Goal: Communication & Community: Answer question/provide support

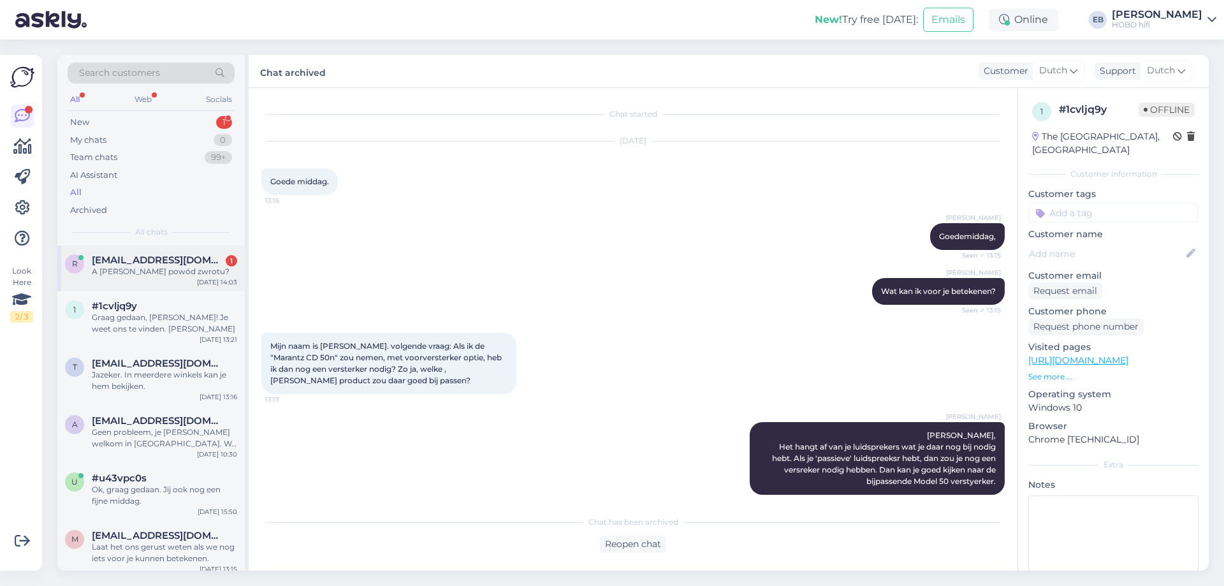
scroll to position [315, 0]
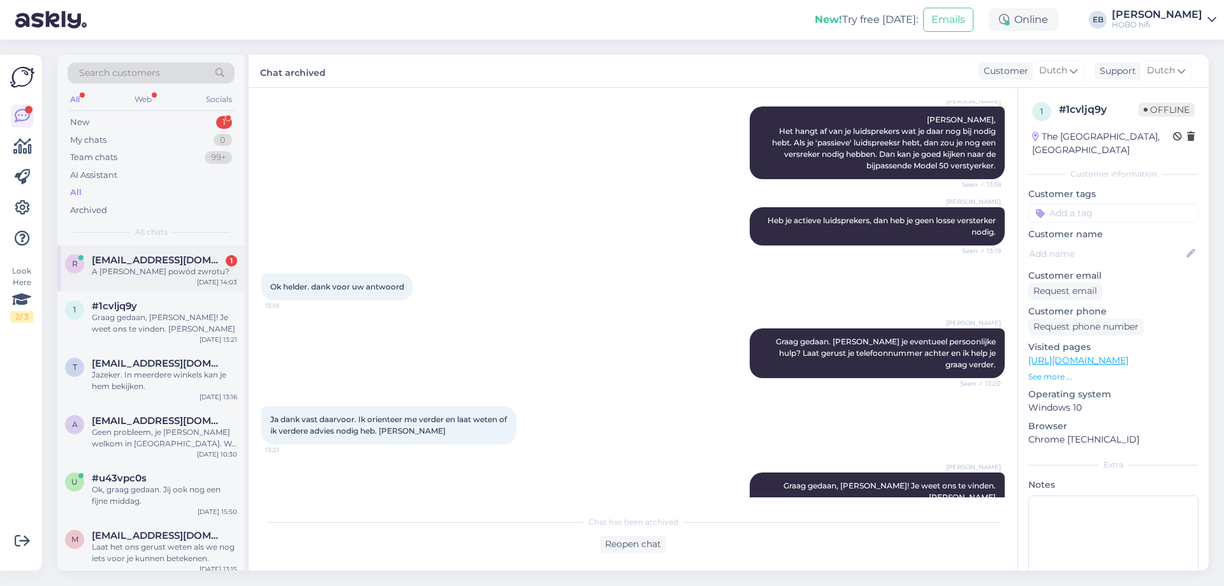
click at [178, 268] on div "A [PERSON_NAME] powód zwrotu?" at bounding box center [164, 271] width 145 height 11
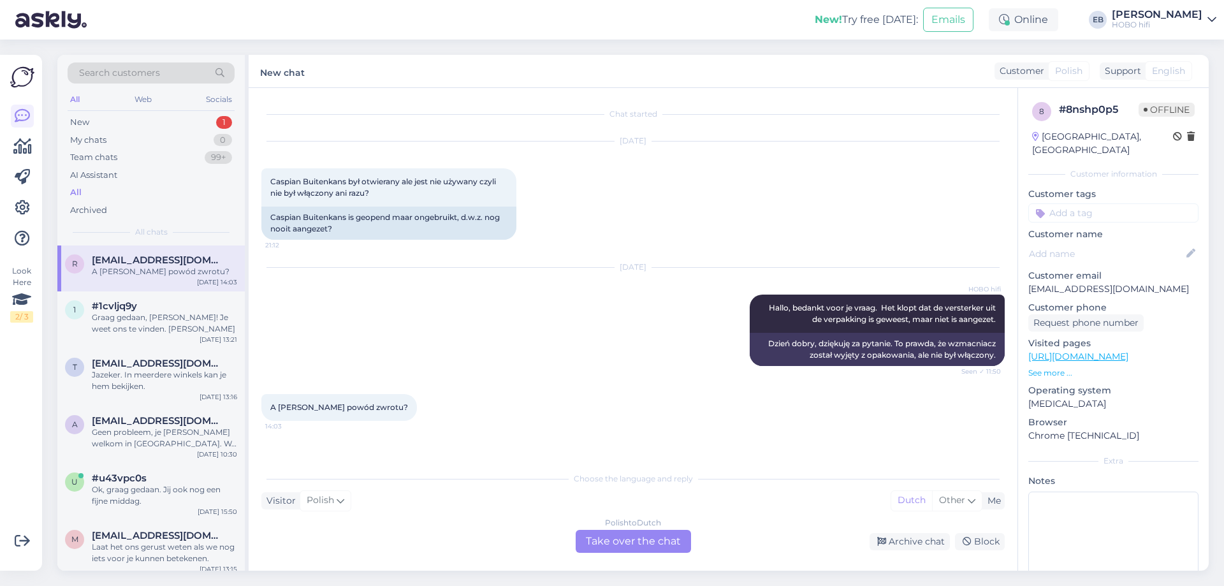
click at [612, 537] on div "Polish to Dutch Take over the chat" at bounding box center [633, 541] width 115 height 23
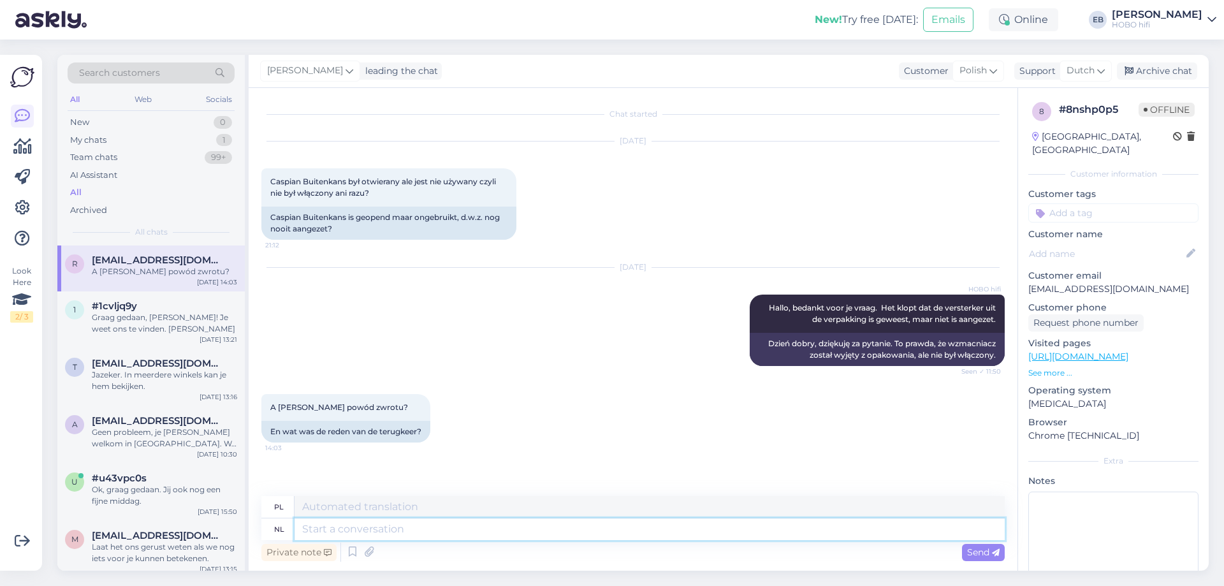
click at [371, 532] on textarea at bounding box center [649, 529] width 710 height 22
type textarea "De k"
type textarea "Ten"
type textarea "De klant"
type textarea "Klient"
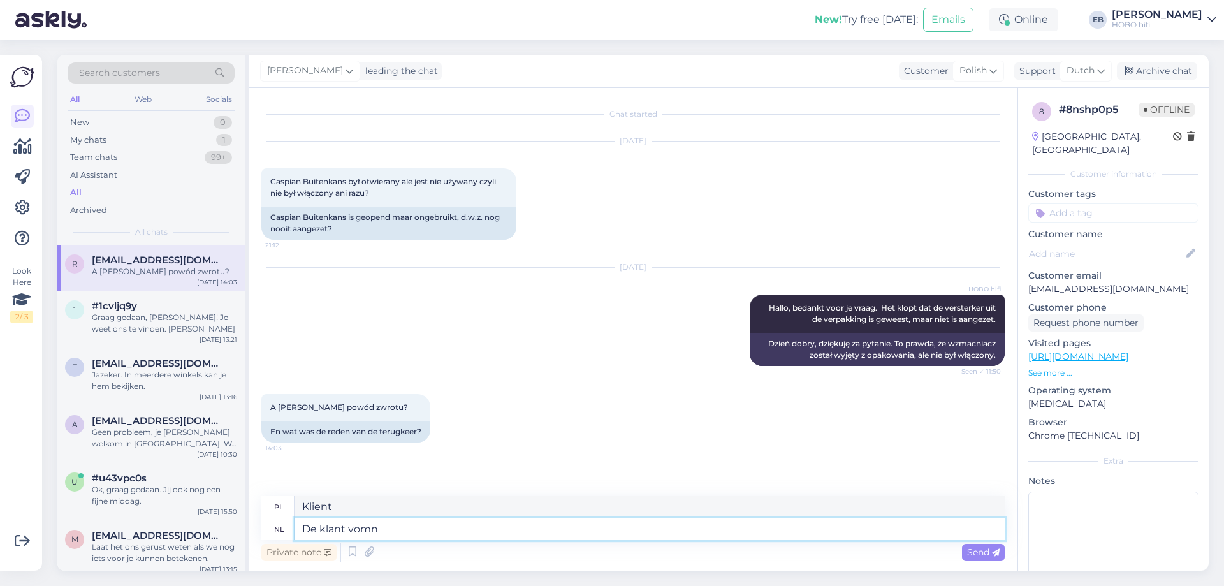
type textarea "De klant vom"
type textarea "Klient z"
type textarea "De klant vond d"
type textarea "Klient znalazł"
type textarea "De klant vond de versterker"
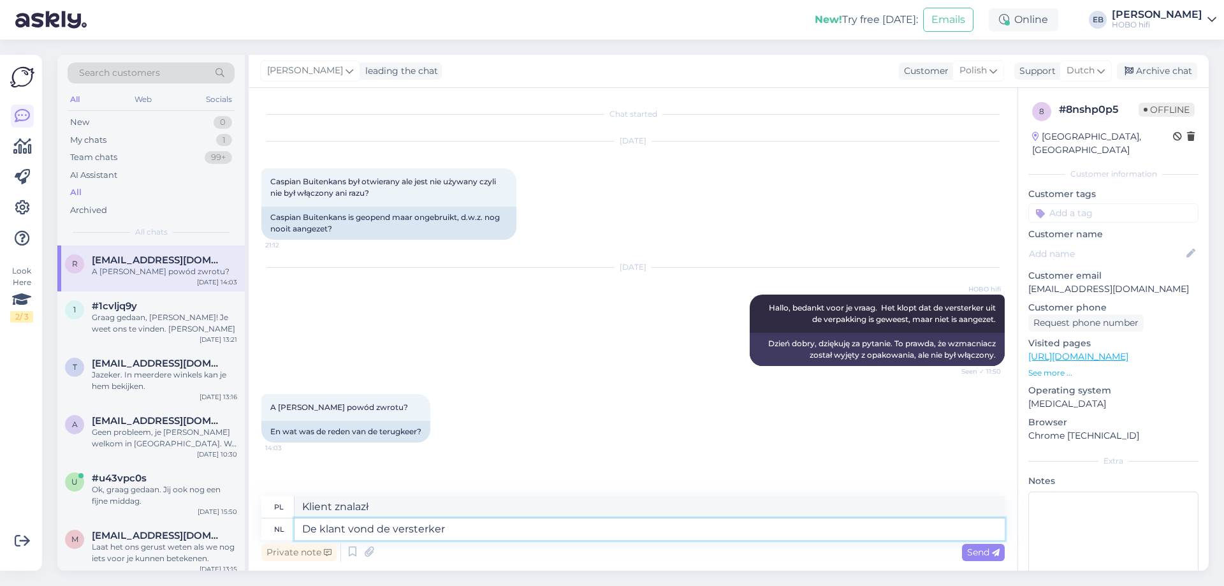
type textarea "Klient znalazł wzmacniacz"
type textarea "De klant vond de versterker toch n"
type textarea "Klientowi [DATE] podobał się wzmacniacz"
type textarea "De klant vond de versterker toch niet"
type textarea "Klientowi [DATE] nie podobał się wzmacniacz"
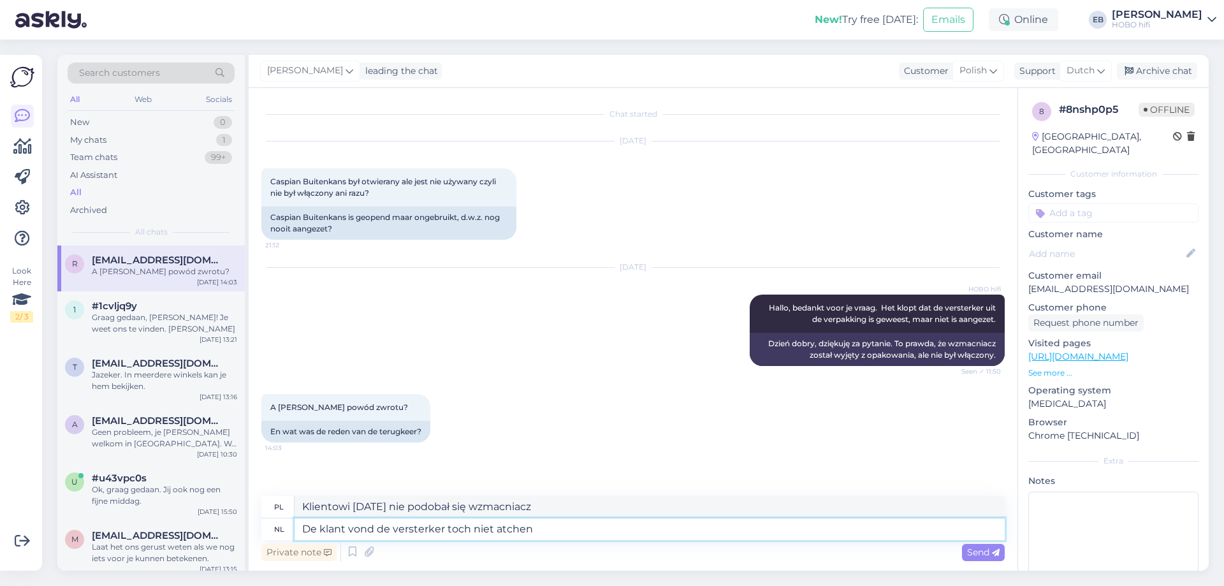
type textarea "De klant vond de versterker toch niet atchen m"
type textarea "Klientowi jednak wzmacniacz się nie spodobał"
type textarea "De klant vond de versterker toch niet atchen met z"
type textarea "Klientowi [DATE] nie podobał się wzmacniacz"
type textarea "De klant vond de versterker toch niet atchen met zijn"
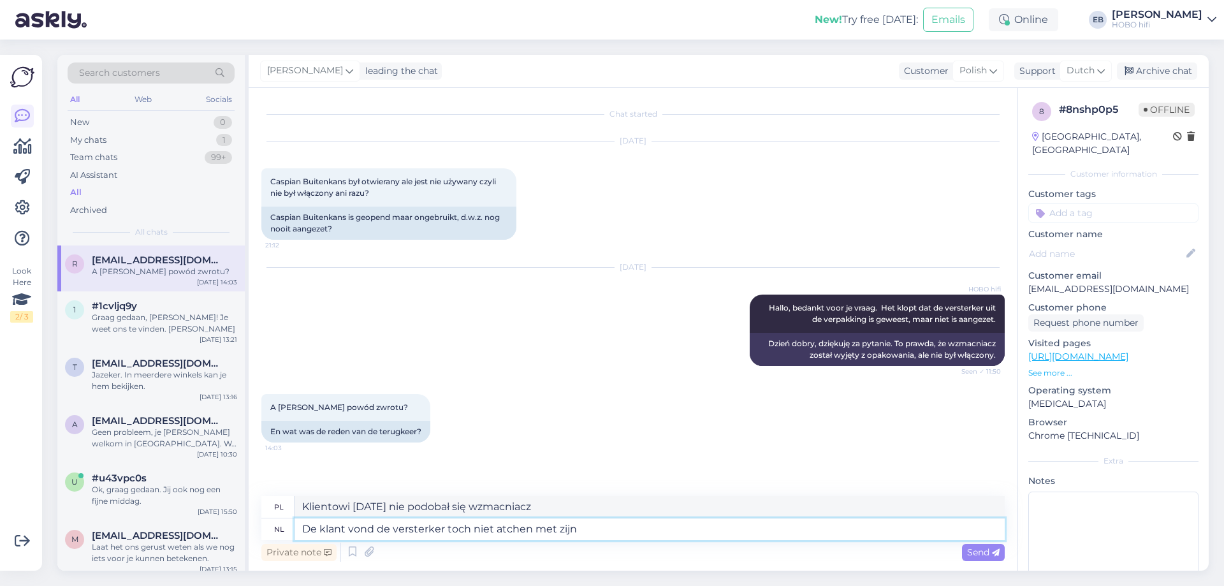
type textarea "Klient nie znalazł wzmacniacza pasującego do jego potrzeb"
type textarea "De klant vond de versterker toch niet atchen met zijn luidsprekers e"
type textarea "Klient [DATE] uważał, że wzmacniacz nie pasuje do jego głośników."
type textarea "De klant vond de versterker toch niet atchen met zijn luidsprekers en he"
type textarea "Klient [DATE] uważał, że wzmacniacz nie pasuje do jego głośników i"
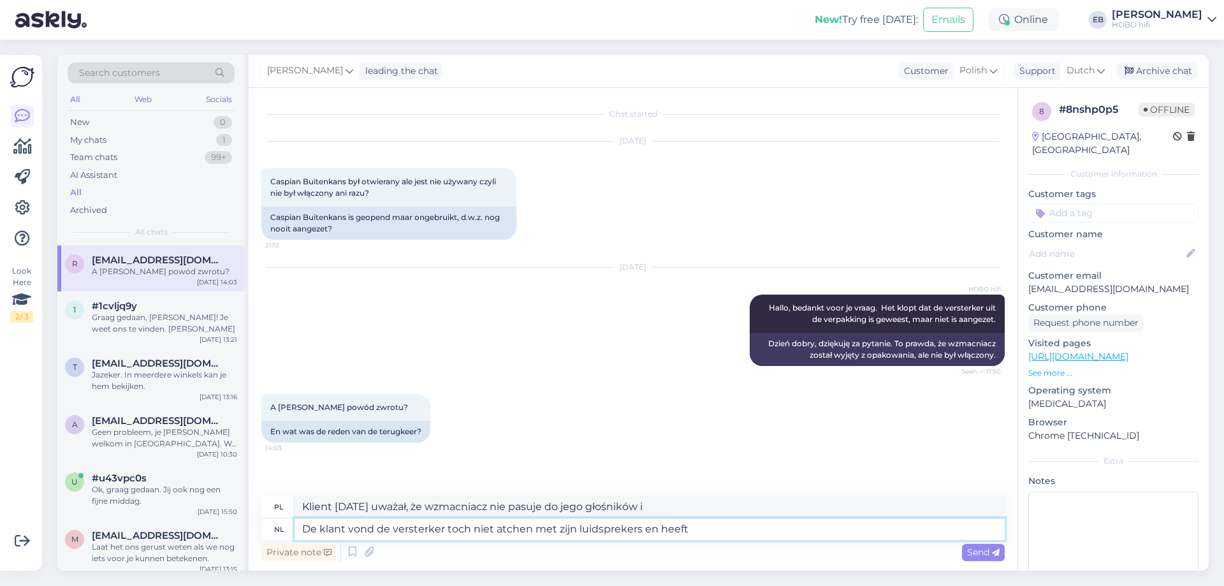
type textarea "De klant vond de versterker toch niet atchen met zijn luidsprekers en heeft e"
type textarea "Klient nie znalazł wzmacniacza pasującego do jego głośników i"
type textarea "De klant vond de versterker toch niet atchen met zijn luidsprekers en heeft een"
type textarea "Klient nie znalazł wzmacniacza pasującego do jego głośników i zamówił"
type textarea "De klant vond de versterker toch niet atchen met zijn luidsprekers en heeft een…"
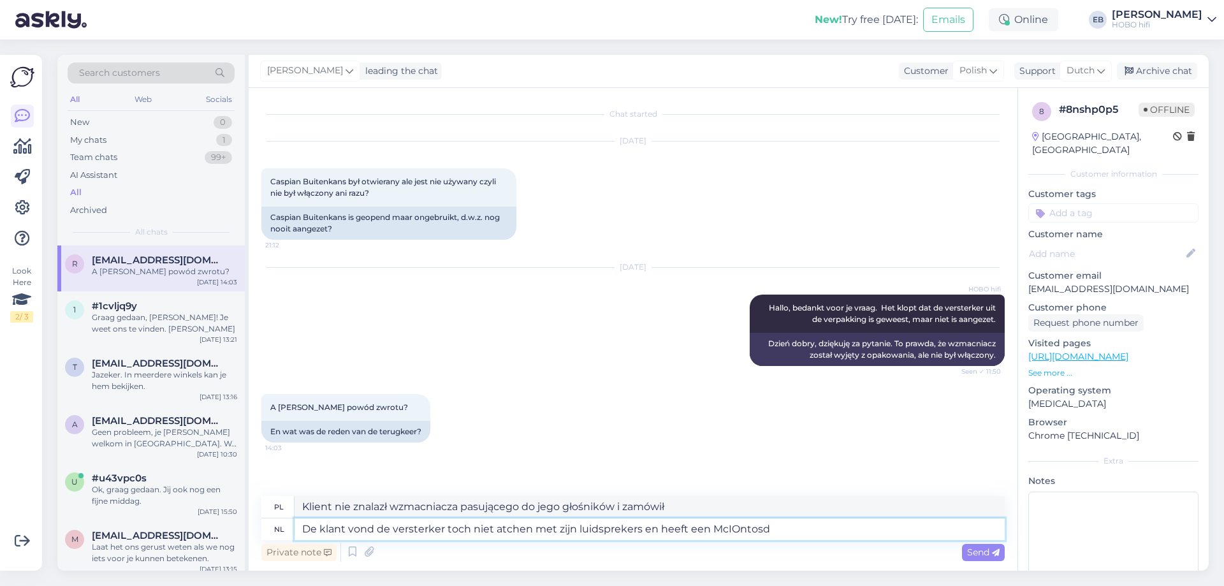
type textarea "Klient nie znalazł wzmacniacza pasującego do jego głośników i zamówił [PERSON_N…"
type textarea "De klant vond de versterker toch niet atchen met zijn luidsprekers en heeft een…"
type textarea "Klient nie znalazł wzmacniacza pasującego do jego głośników i miał problem z Mc"
type textarea "De klant vond de versterker toch niet atchen met zijn luidsprekers en heeft een…"
type textarea "[PERSON_NAME] stwierdził, że wzmacniacz nie pasuje do jego głośników i kupił [P…"
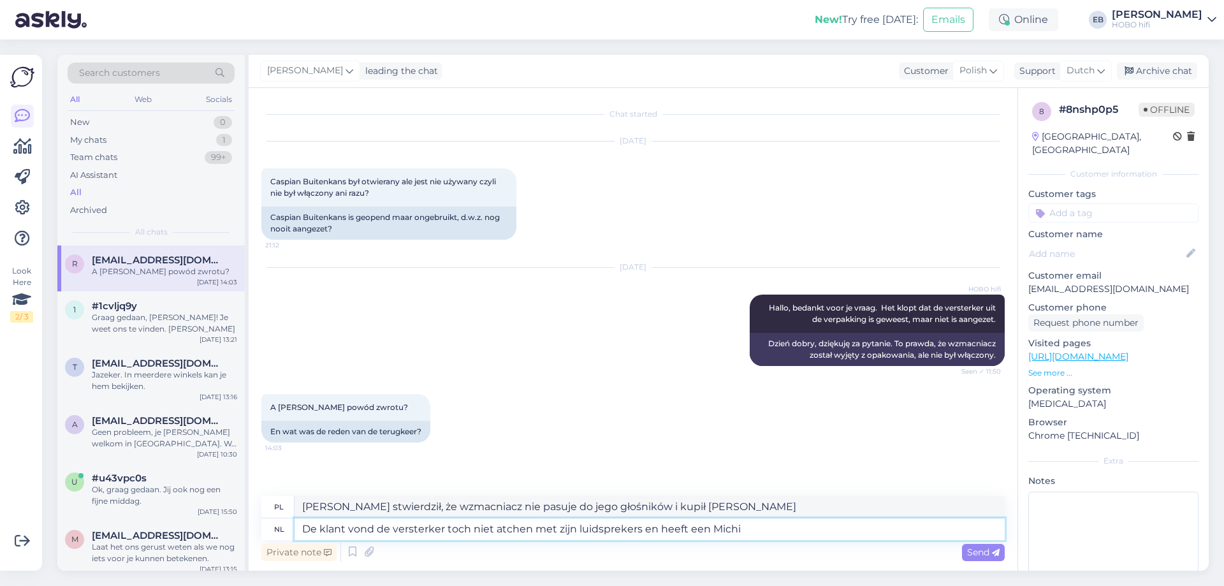
type textarea "De klant vond de versterker toch niet atchen met zijn luidsprekers en heeft een…"
type textarea "Klient nie znalazł wzmacniacza pasującego do jego głośników i zamówił [PERSON_N…"
type textarea "De klant vond de versterker toch niet atchen met zijn luidsprekers en heeft een…"
type textarea "[PERSON_NAME] nie uważał, że wzmacniacz pasuje do jego głośników i kupił [PERSO…"
type textarea "De klant vond de versterker toch niet atchen met zijn luidsprekers en heeft een…"
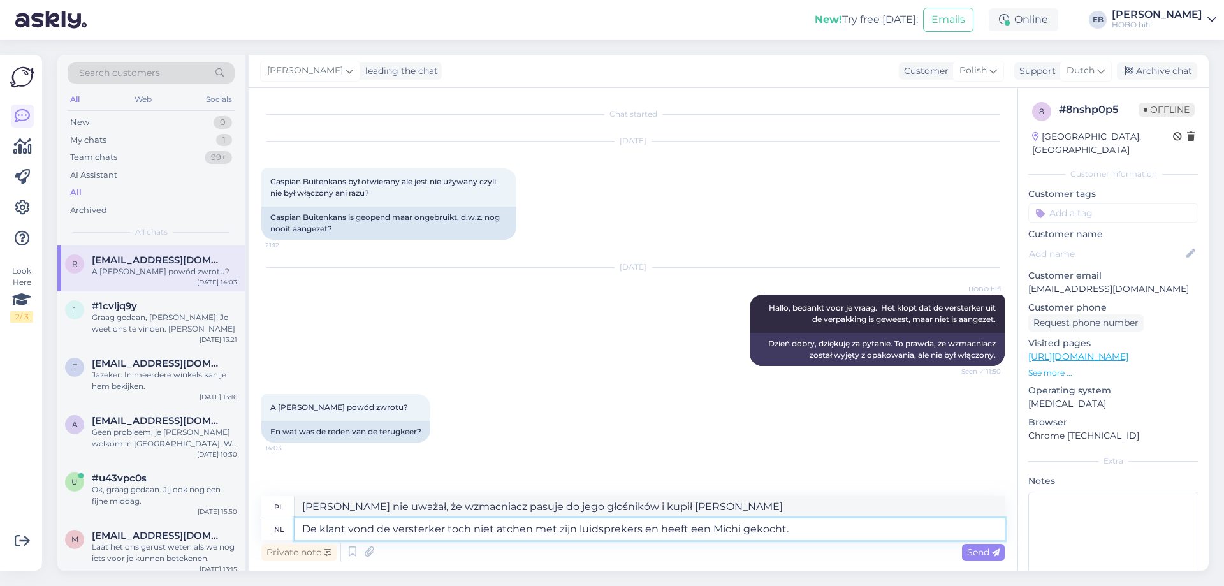
type textarea "[PERSON_NAME] uznał, że wzmacniacz nie pasuje do jego głośników i kupił [PERSON…"
type textarea "De klant vond de versterker toch niet matchen met zijn luidsprekers en heeft ee…"
type textarea "[PERSON_NAME] stwierdził, że wzmacniacz nie pasuje do jego głośników i kupił [P…"
type textarea "De klant vond de versterker toch niet matchen met zijn luidsprekers en heeft ee…"
click at [981, 557] on div "Send" at bounding box center [983, 552] width 43 height 17
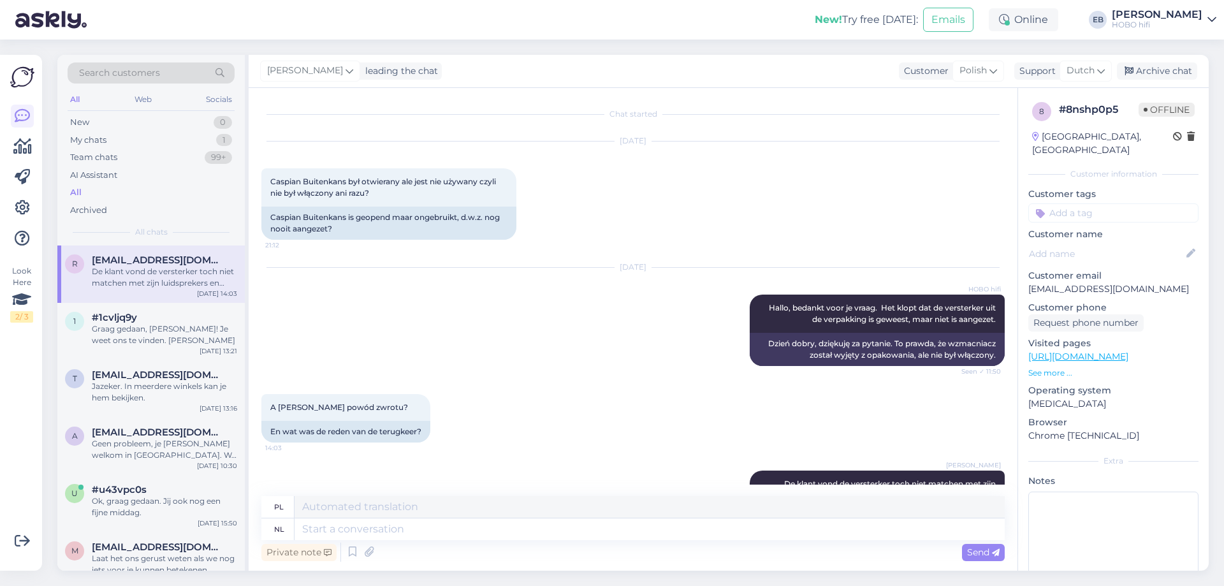
scroll to position [71, 0]
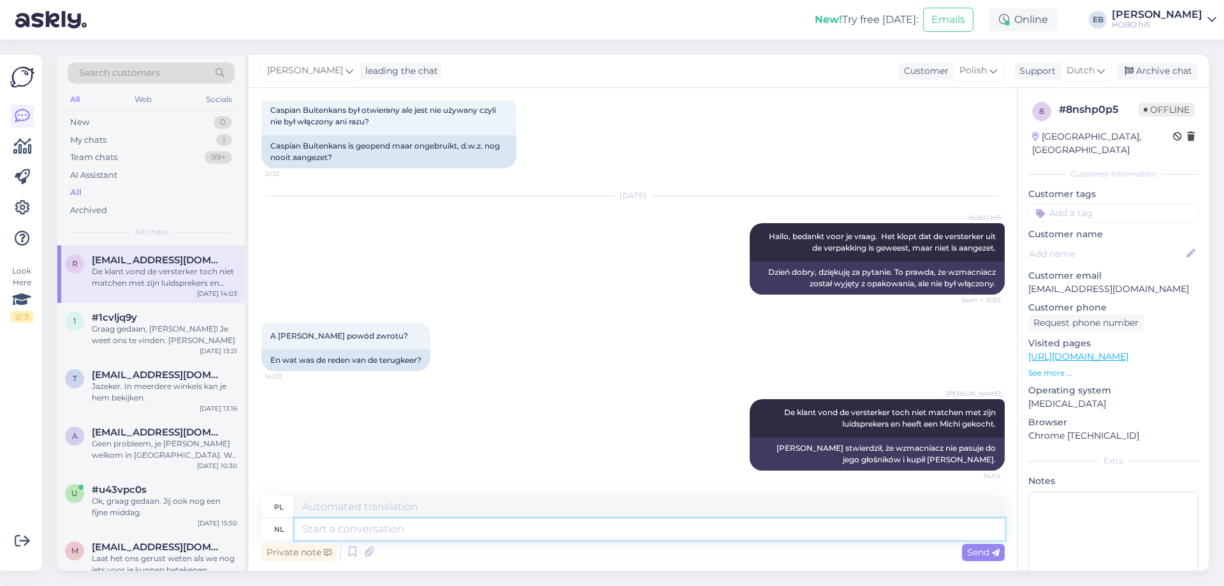
click at [460, 537] on textarea at bounding box center [649, 529] width 710 height 22
click at [514, 259] on div "[DATE] HOBO hifi Hallo, bedankt voor je vraag. Het klopt dat de versterker uit …" at bounding box center [632, 245] width 743 height 126
click at [1157, 70] on div "Archive chat" at bounding box center [1157, 70] width 80 height 17
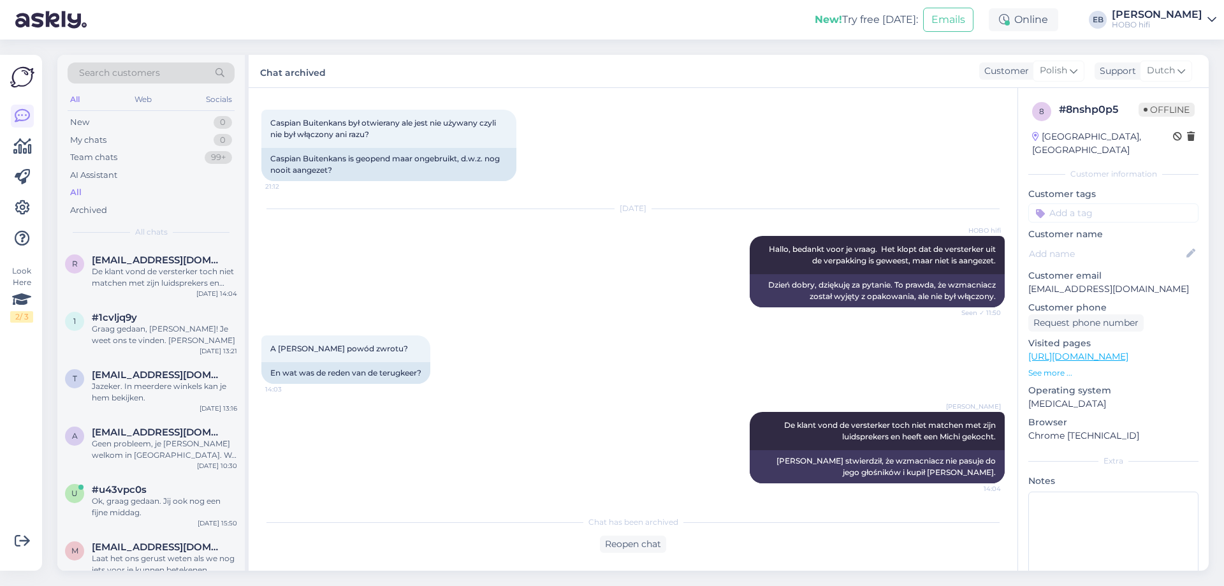
click at [1045, 376] on p "See more ..." at bounding box center [1113, 372] width 170 height 11
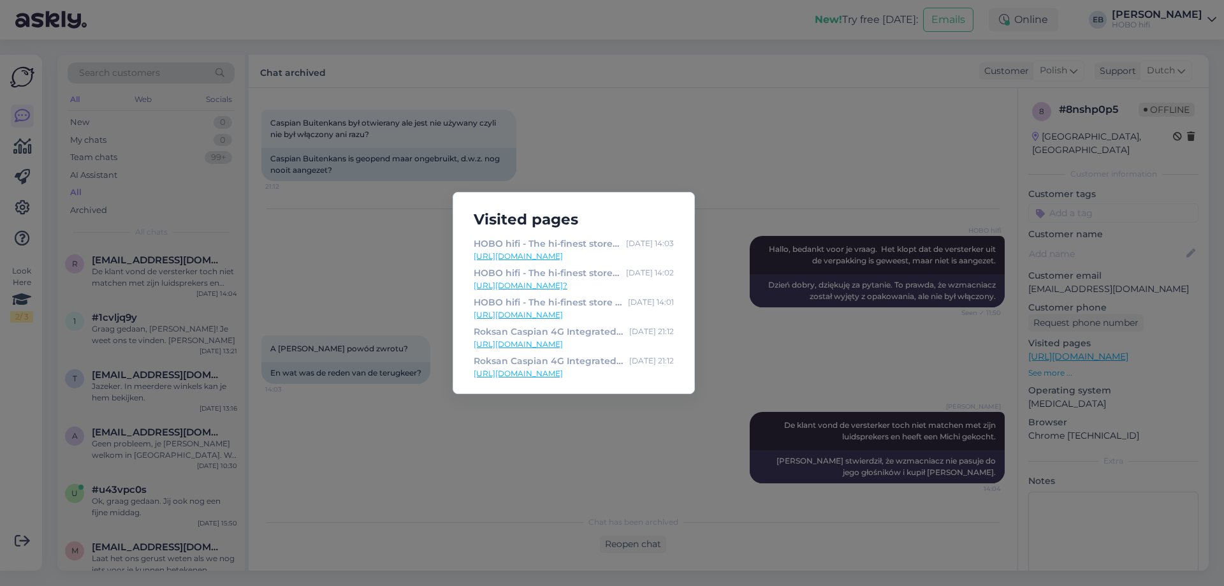
click at [621, 340] on link "[URL][DOMAIN_NAME]" at bounding box center [574, 343] width 200 height 11
click at [716, 168] on div "Visited pages HOBO hifi - The hi-finest store in [GEOGRAPHIC_DATA] [DATE] 14:03…" at bounding box center [612, 293] width 1224 height 586
